Goal: Check status: Check status

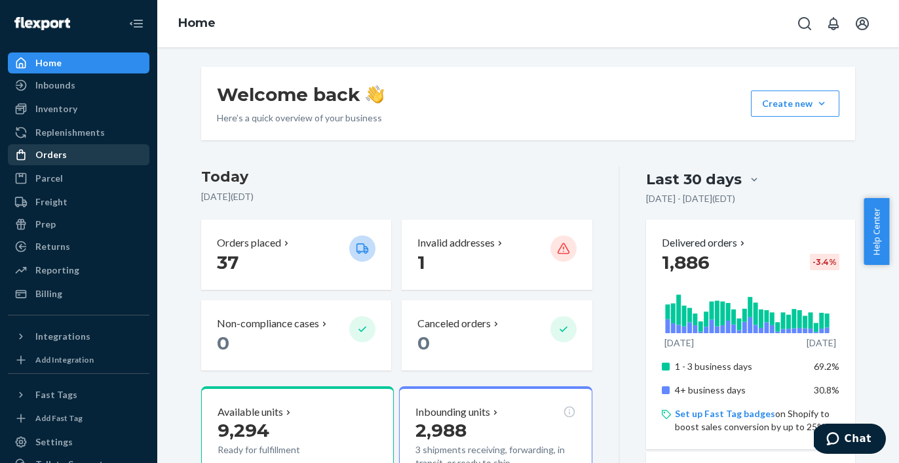
click at [59, 156] on div "Orders" at bounding box center [50, 154] width 31 height 13
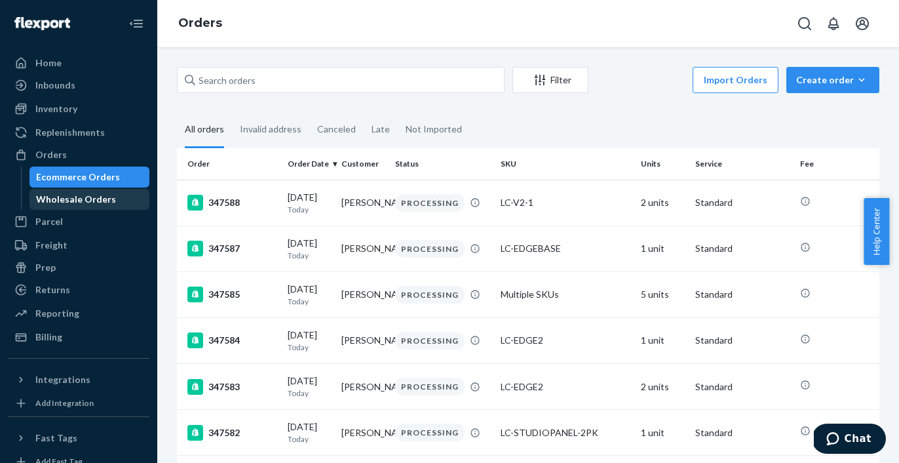
click at [90, 201] on div "Wholesale Orders" at bounding box center [76, 199] width 80 height 13
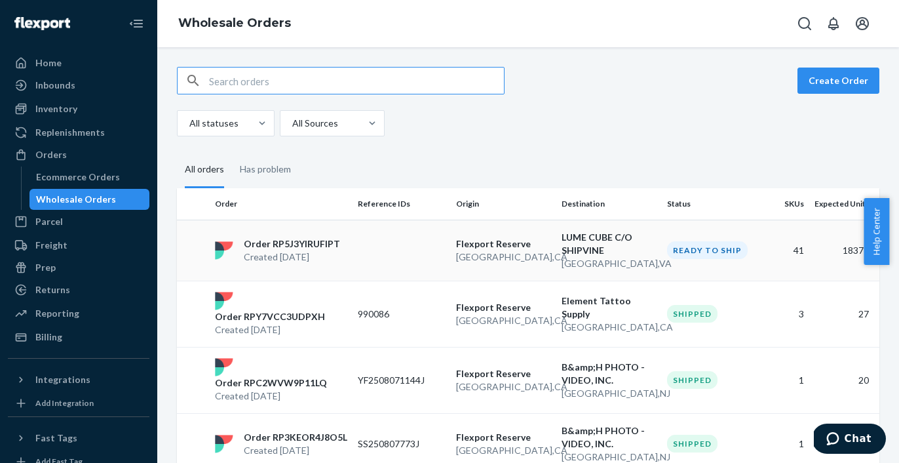
click at [324, 254] on p "Created [DATE]" at bounding box center [292, 256] width 96 height 13
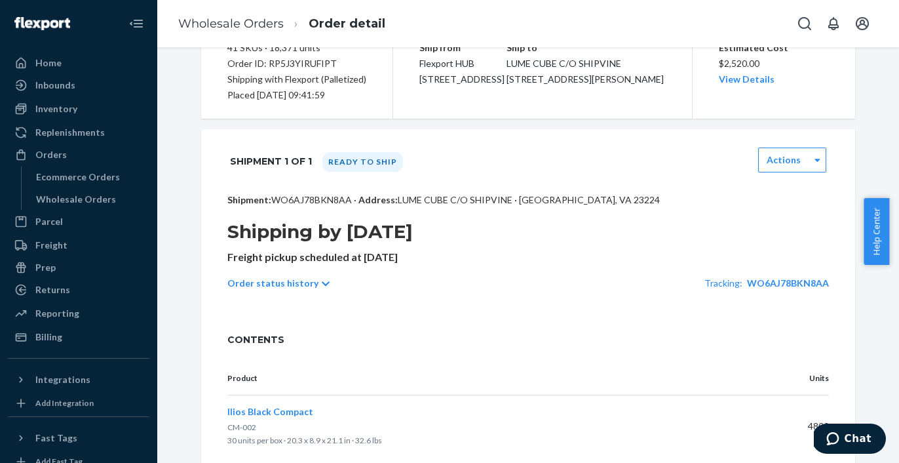
scroll to position [145, 0]
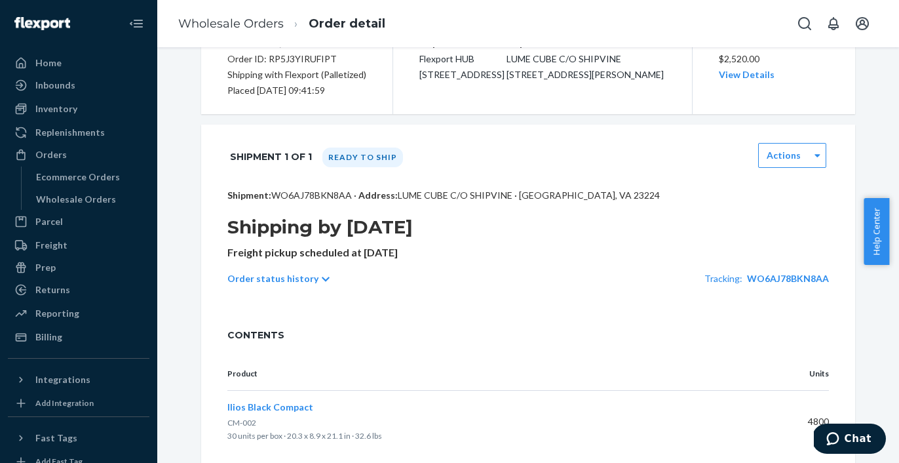
click at [282, 282] on p "Order status history" at bounding box center [272, 278] width 91 height 13
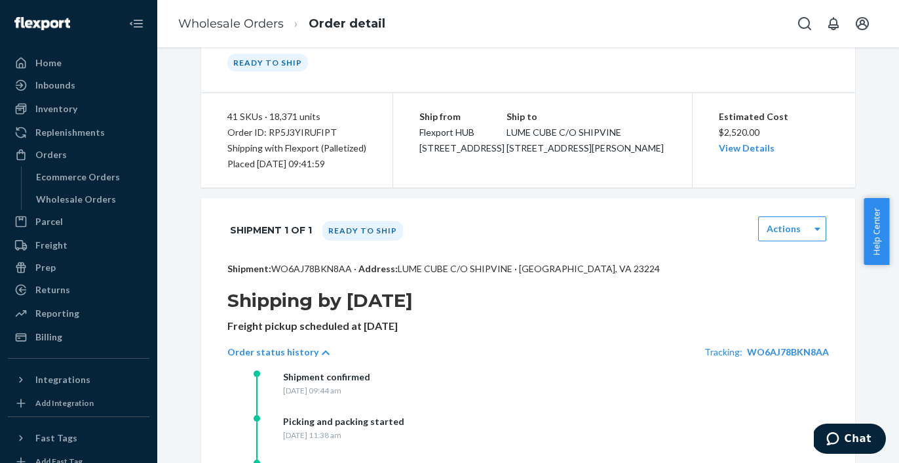
scroll to position [0, 0]
